Goal: Find specific page/section

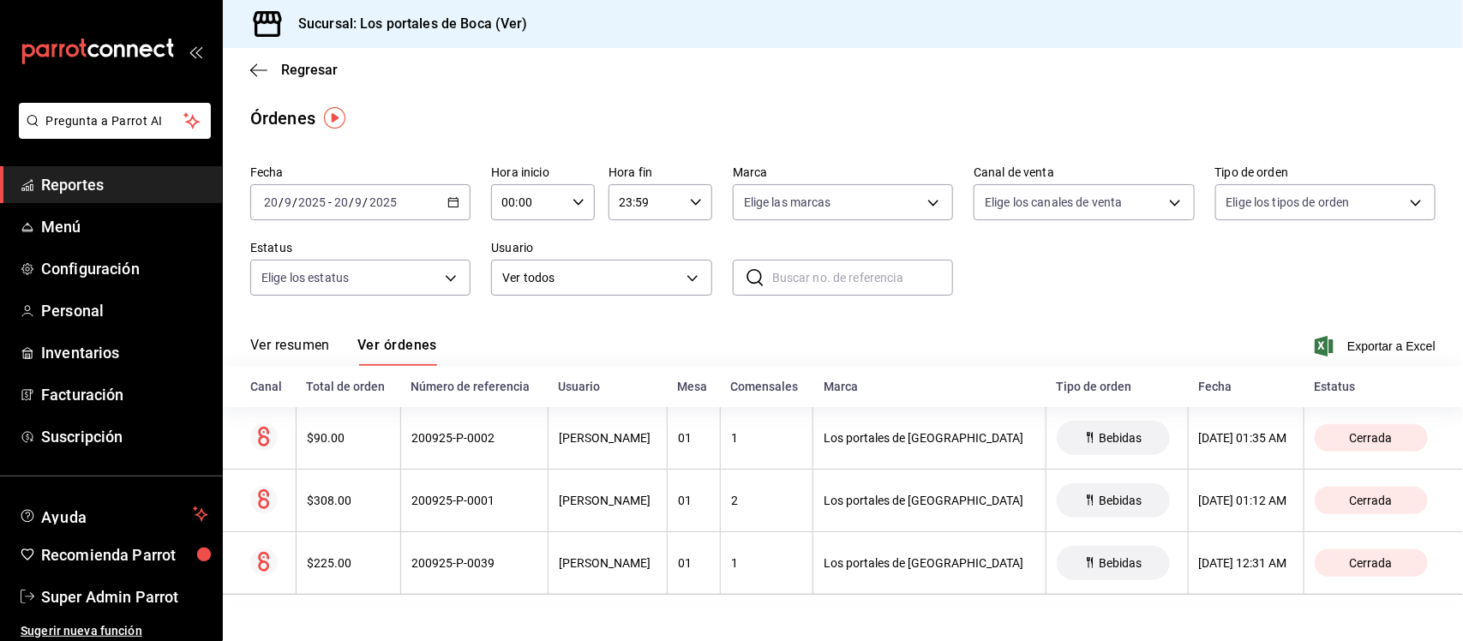
click at [452, 200] on icon "button" at bounding box center [454, 202] width 12 height 12
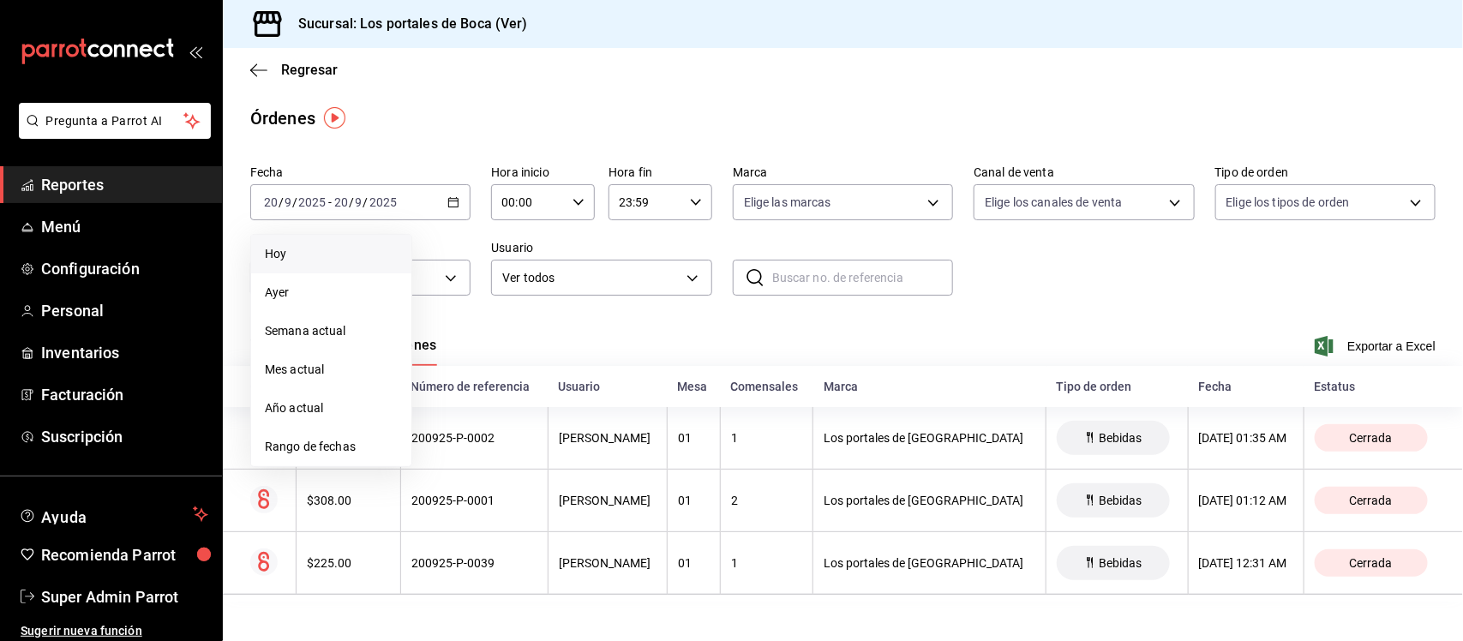
click at [330, 262] on span "Hoy" at bounding box center [331, 254] width 133 height 18
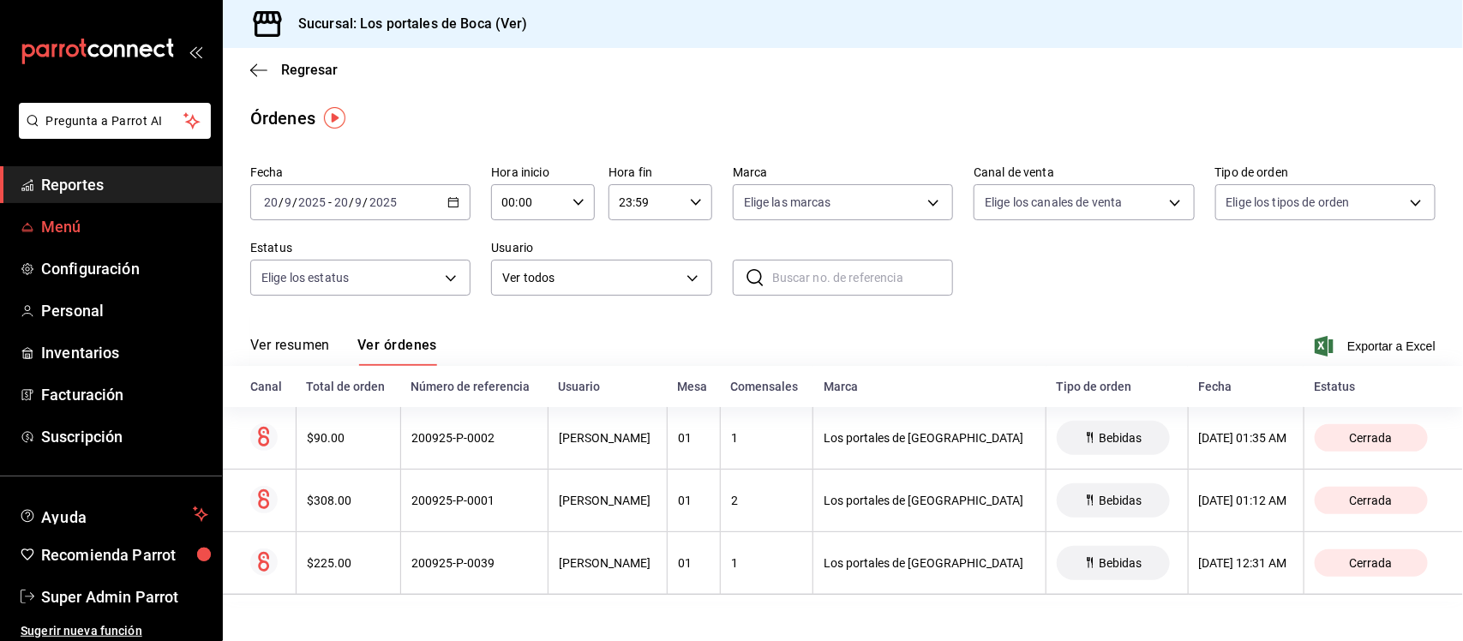
click at [104, 237] on span "Menú" at bounding box center [124, 226] width 167 height 23
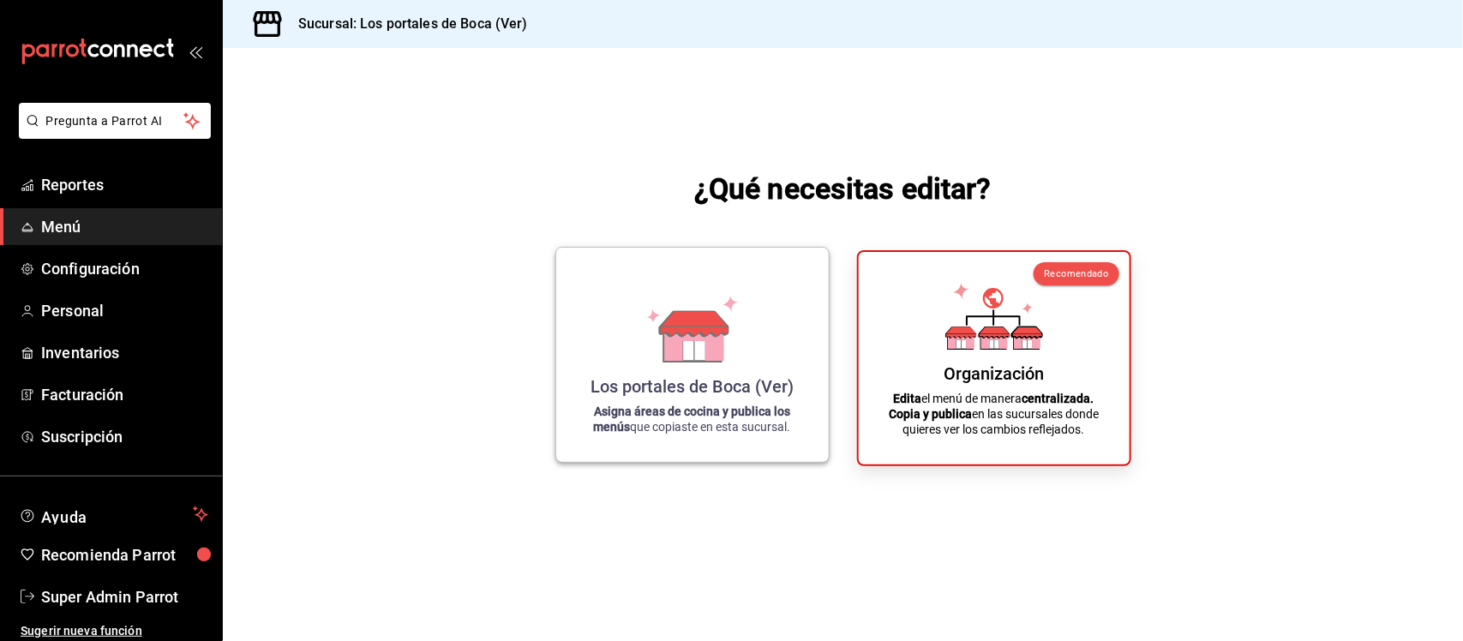
click at [696, 358] on icon at bounding box center [693, 350] width 21 height 19
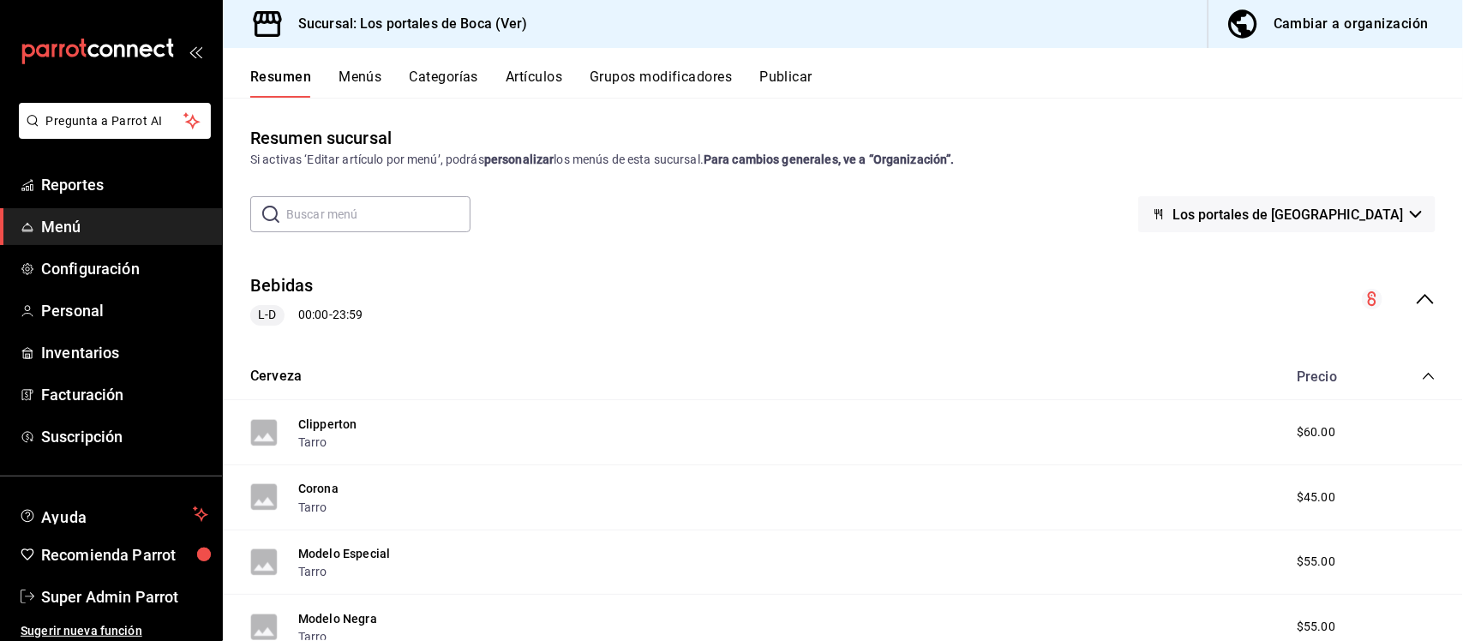
click at [1417, 301] on icon "collapse-menu-row" at bounding box center [1425, 299] width 17 height 10
